Goal: Find specific page/section: Find specific page/section

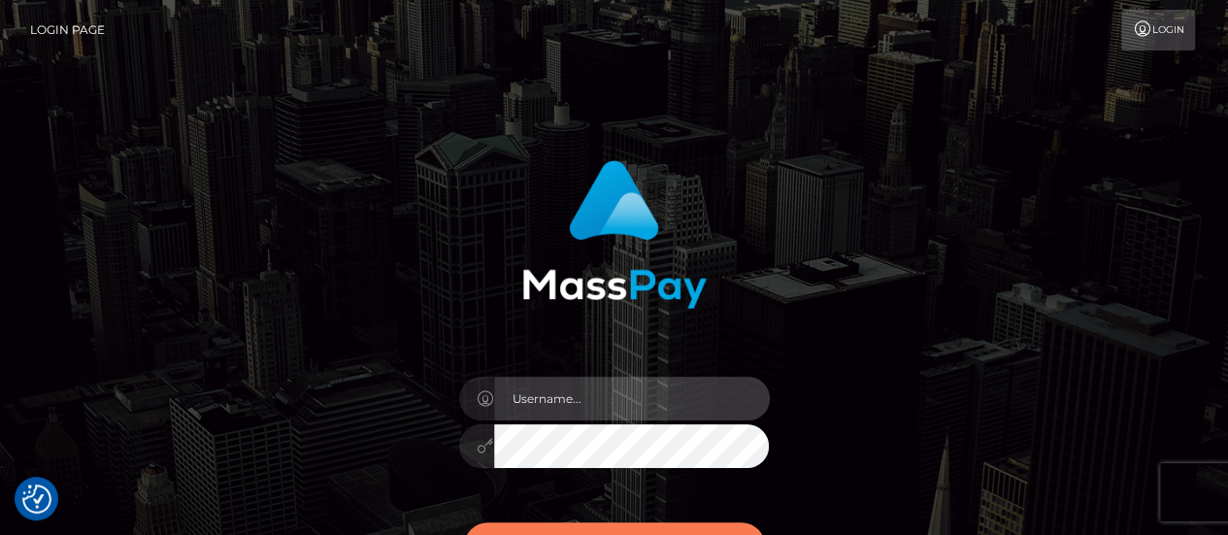
type input "abigail.cope"
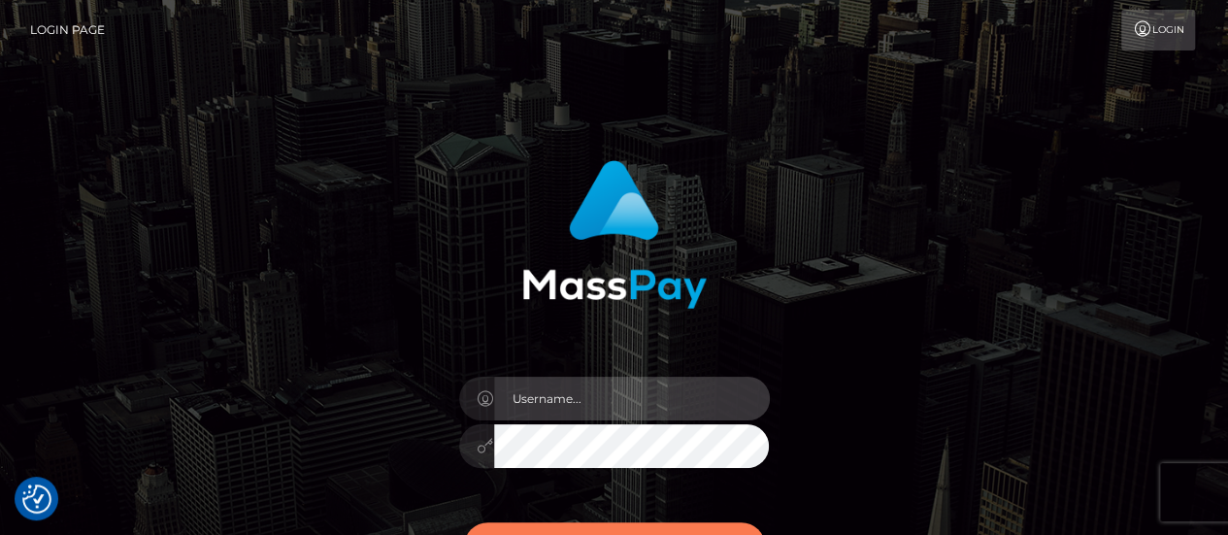
type input "abigail.cope"
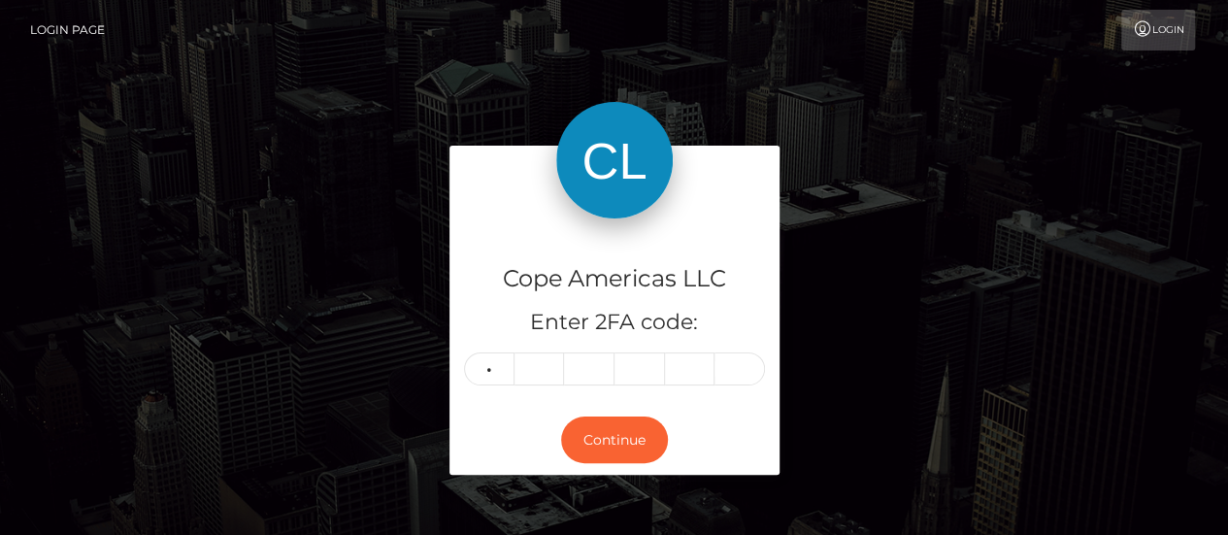
type input "9"
type input "5"
type input "8"
type input "9"
type input "8"
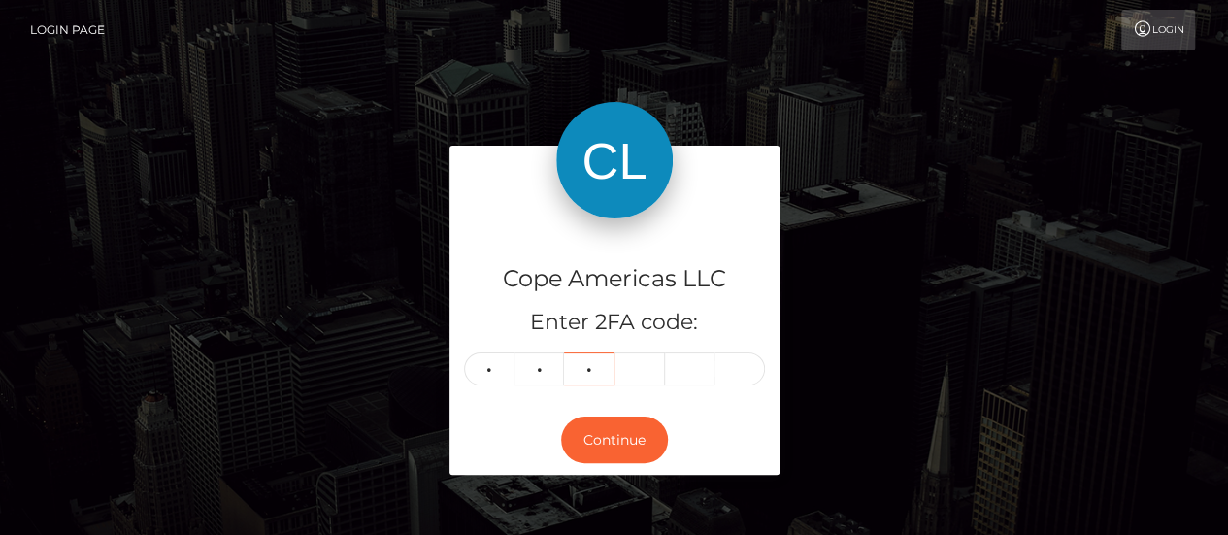
type input "9"
type input "6"
type input "4"
type input "5"
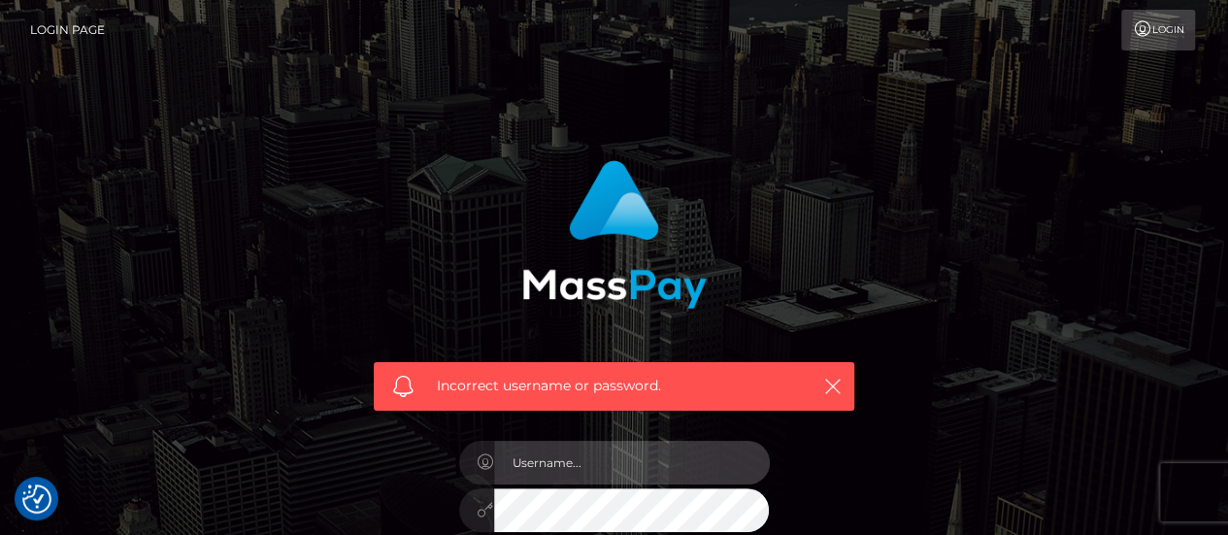
type input "abigail.cope"
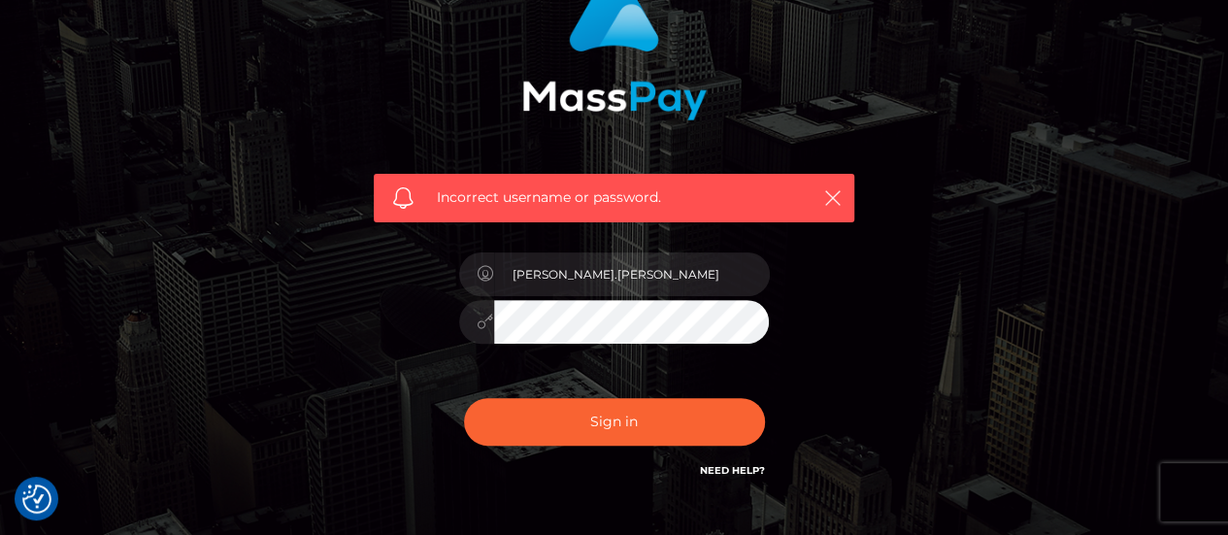
scroll to position [313, 0]
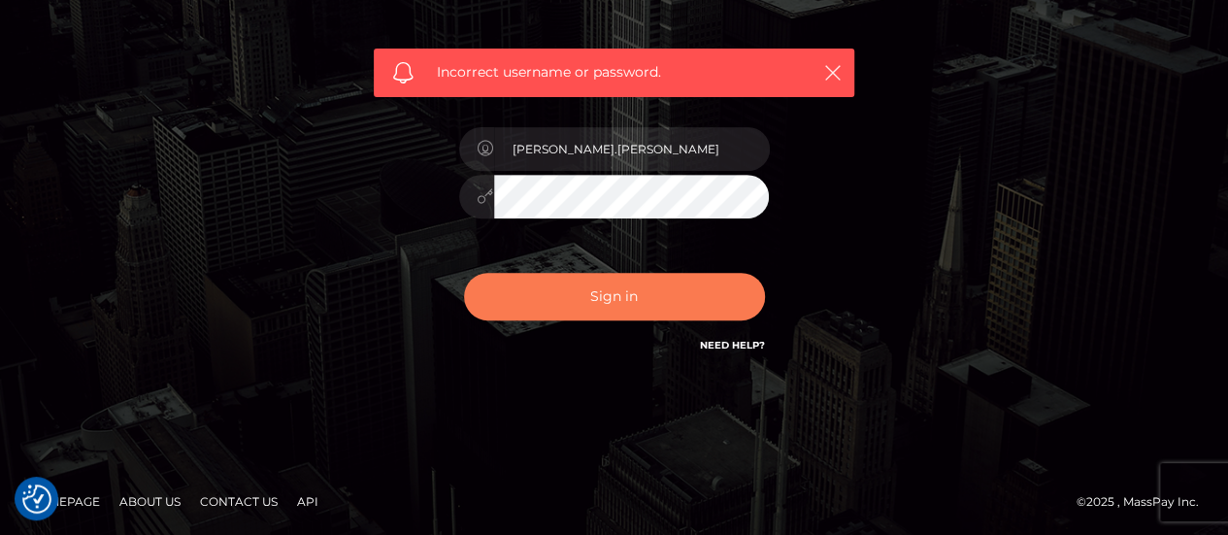
click at [556, 284] on button "Sign in" at bounding box center [614, 297] width 301 height 48
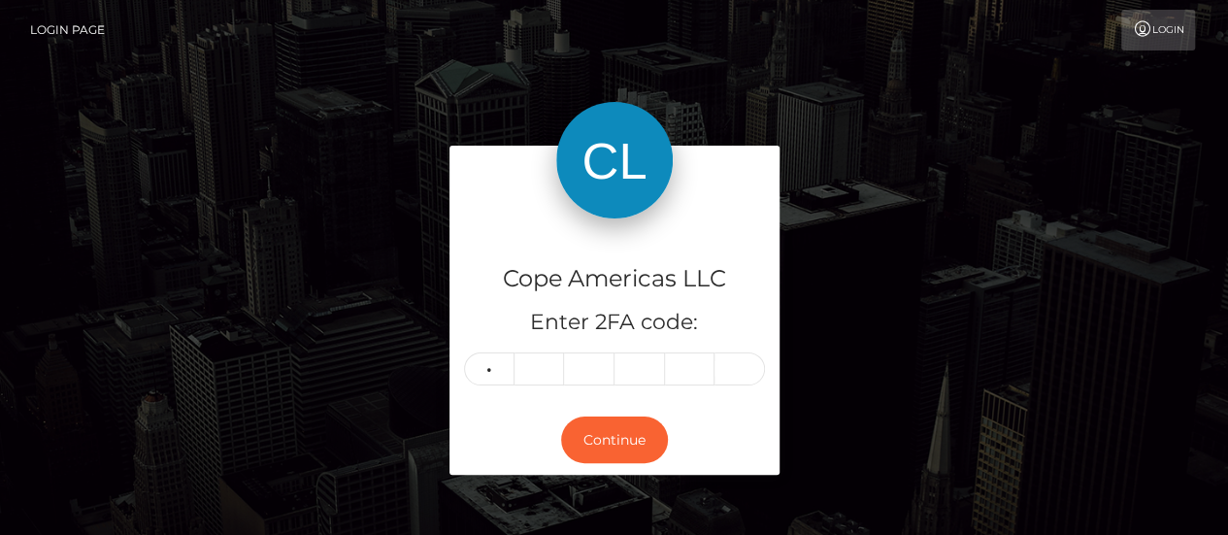
type input "9"
type input "8"
type input "9"
type input "6"
type input "4"
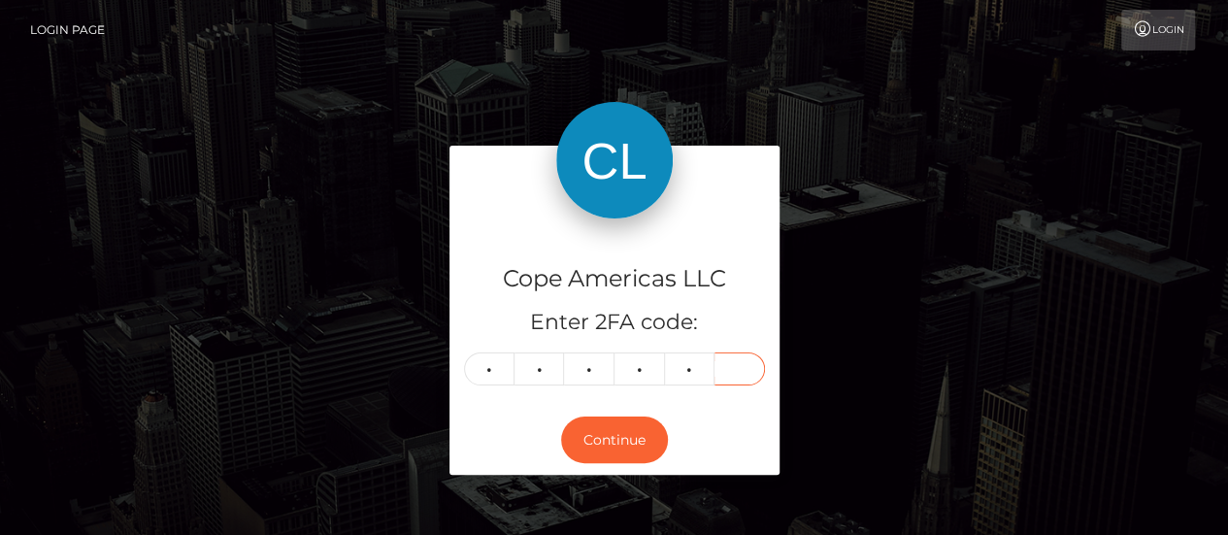
type input "9"
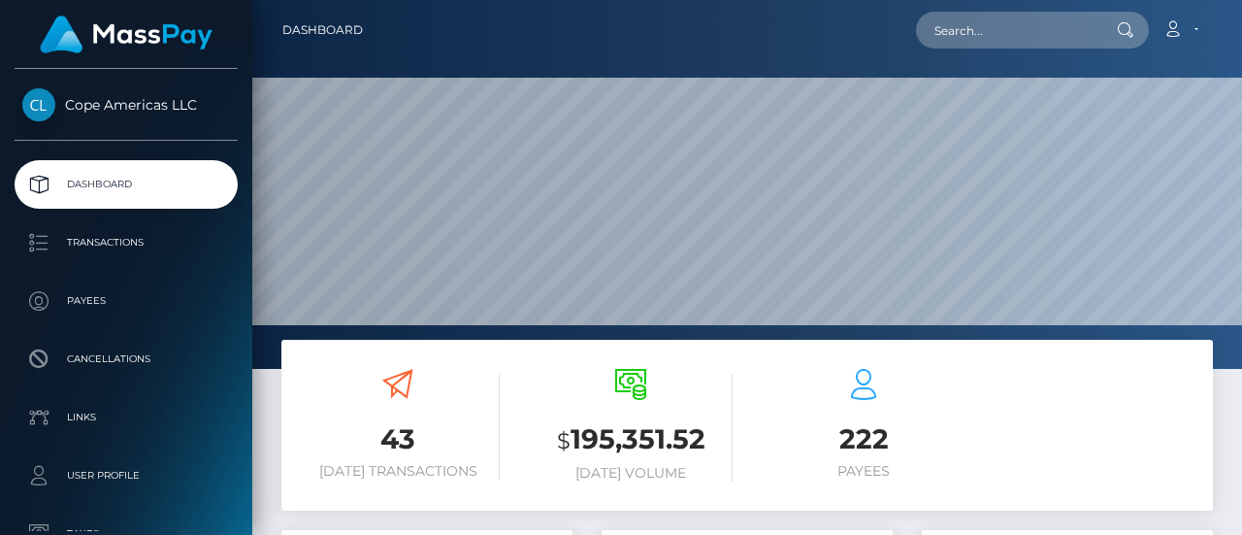
scroll to position [344, 291]
click at [975, 15] on input "text" at bounding box center [1007, 30] width 182 height 37
paste input "138287"
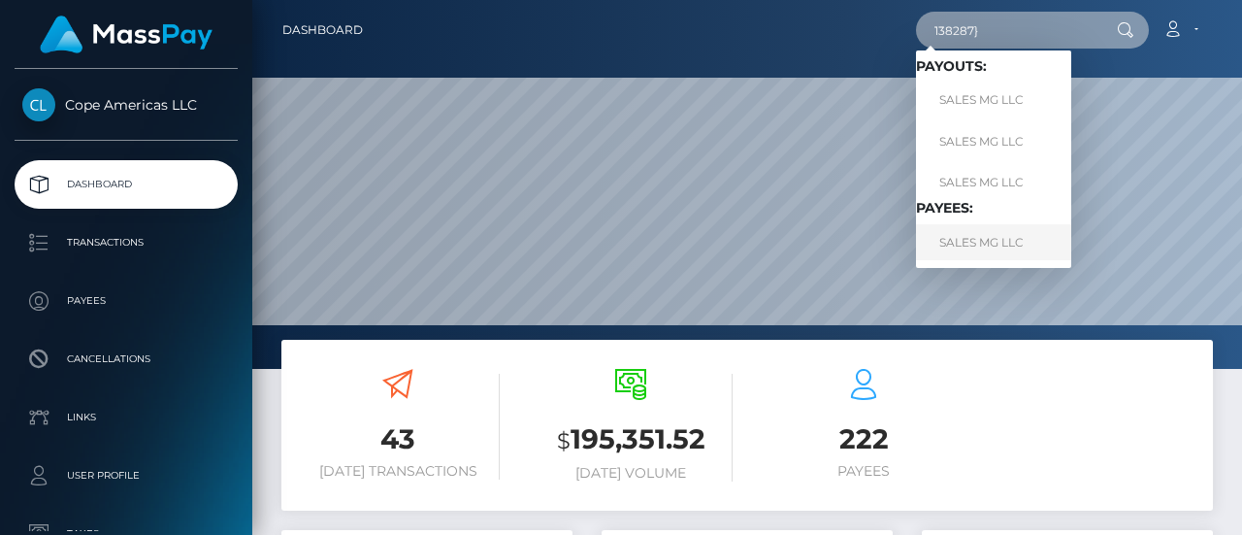
type input "138287}"
click at [959, 243] on link "SALES MG LLC" at bounding box center [993, 242] width 155 height 36
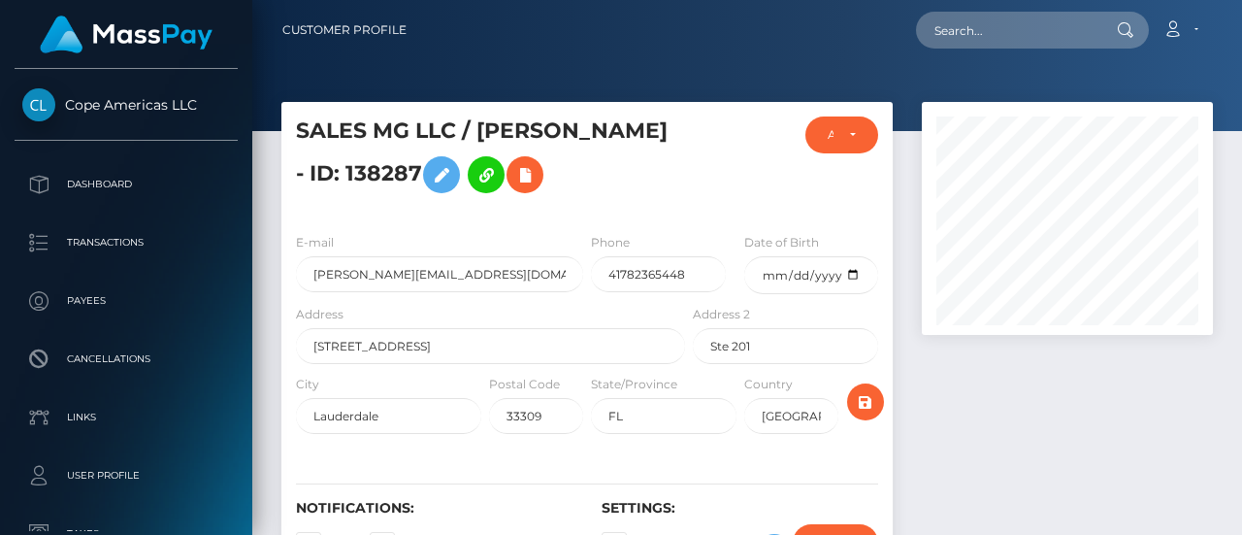
scroll to position [233, 291]
drag, startPoint x: 1209, startPoint y: 24, endPoint x: 1241, endPoint y: 120, distance: 101.3
click at [1241, 120] on div "Customer Profile Loading... Loading..." at bounding box center [747, 267] width 990 height 535
click at [1134, 381] on div at bounding box center [1067, 356] width 320 height 508
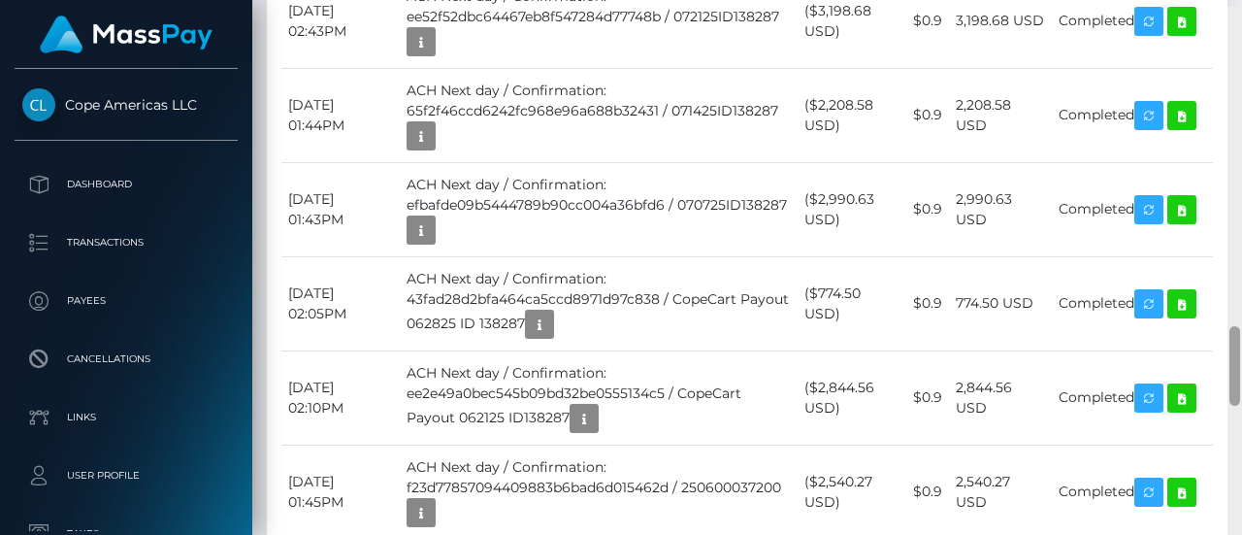
scroll to position [2172, 0]
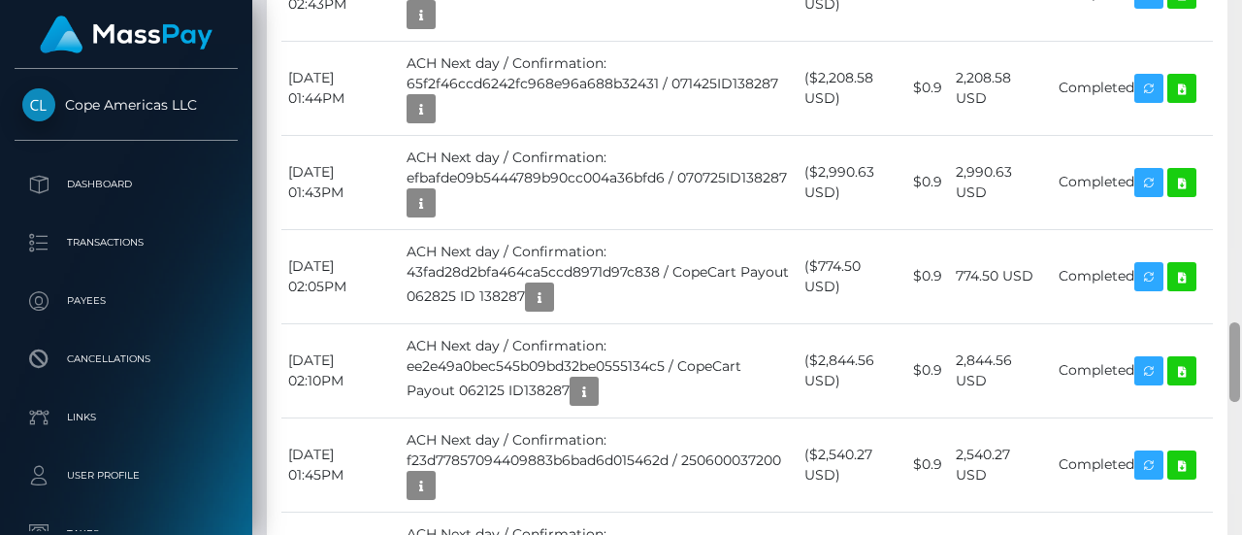
drag, startPoint x: 1236, startPoint y: 306, endPoint x: 1237, endPoint y: 321, distance: 15.6
click at [1237, 321] on div at bounding box center [1235, 268] width 15 height 536
